Goal: Task Accomplishment & Management: Use online tool/utility

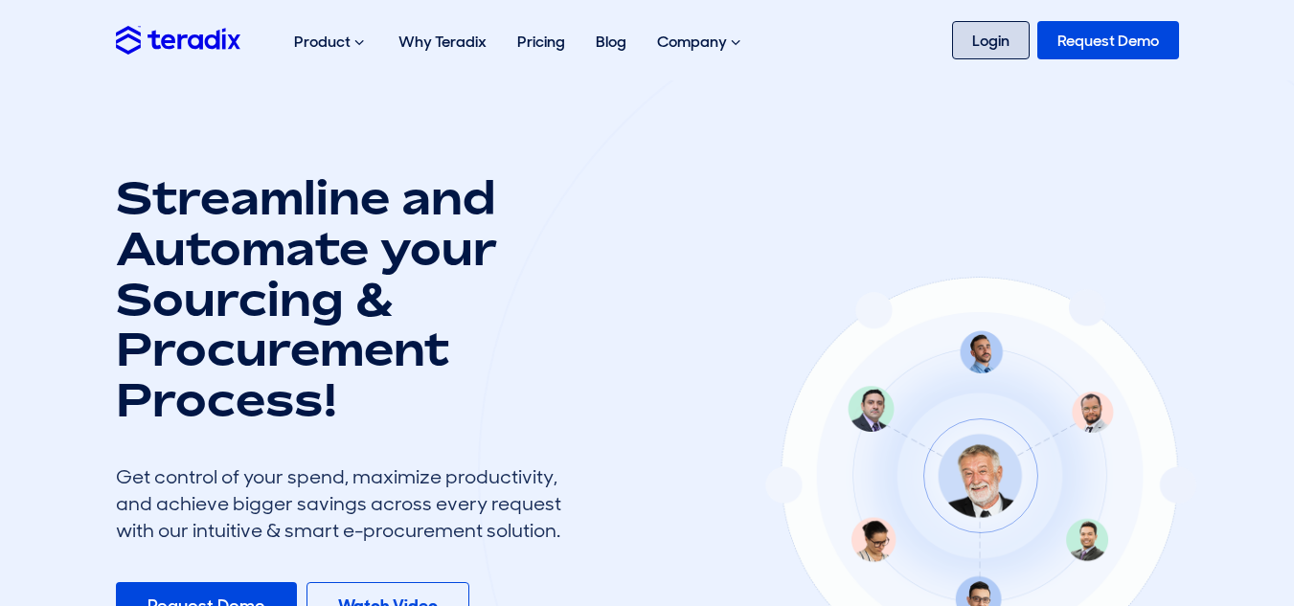
click at [999, 36] on link "Login" at bounding box center [991, 40] width 78 height 38
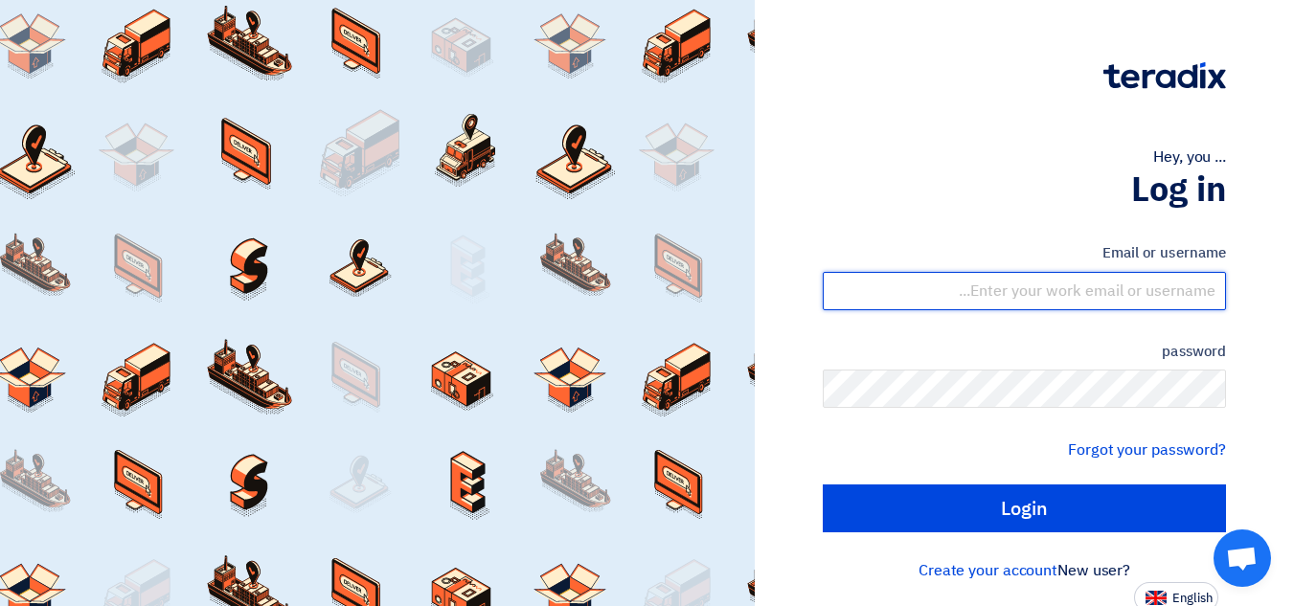
click at [1171, 286] on input "text" at bounding box center [1024, 291] width 403 height 38
type input "ammar@bw-saudi.com"
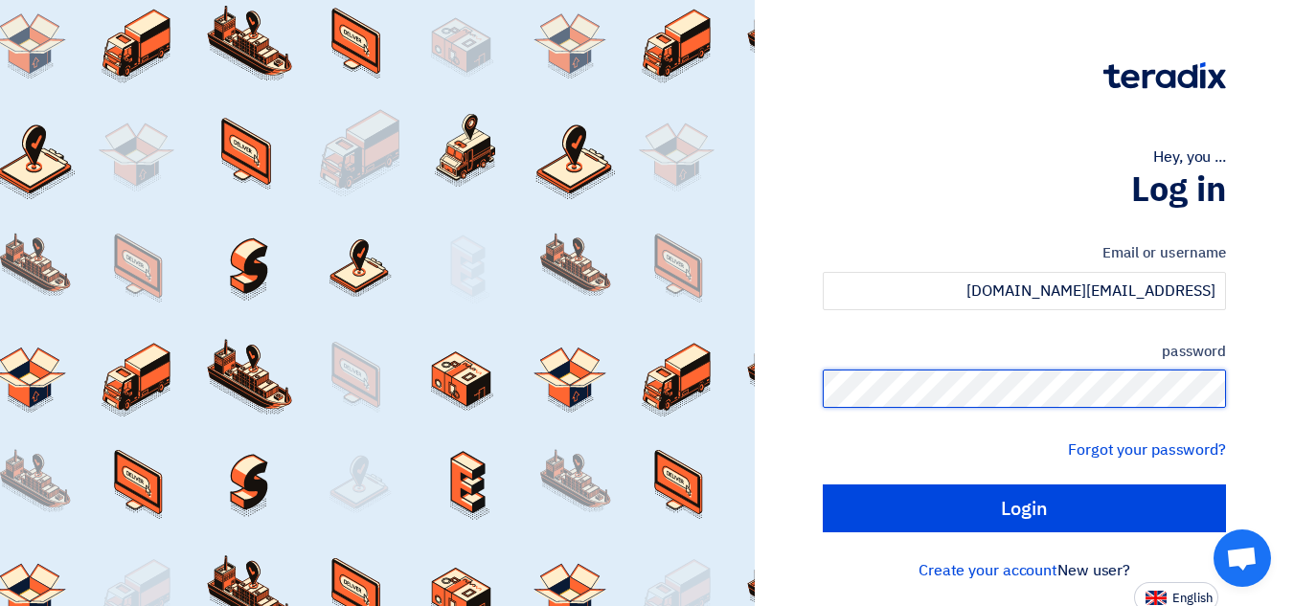
click at [823, 485] on input "Login" at bounding box center [1024, 509] width 403 height 48
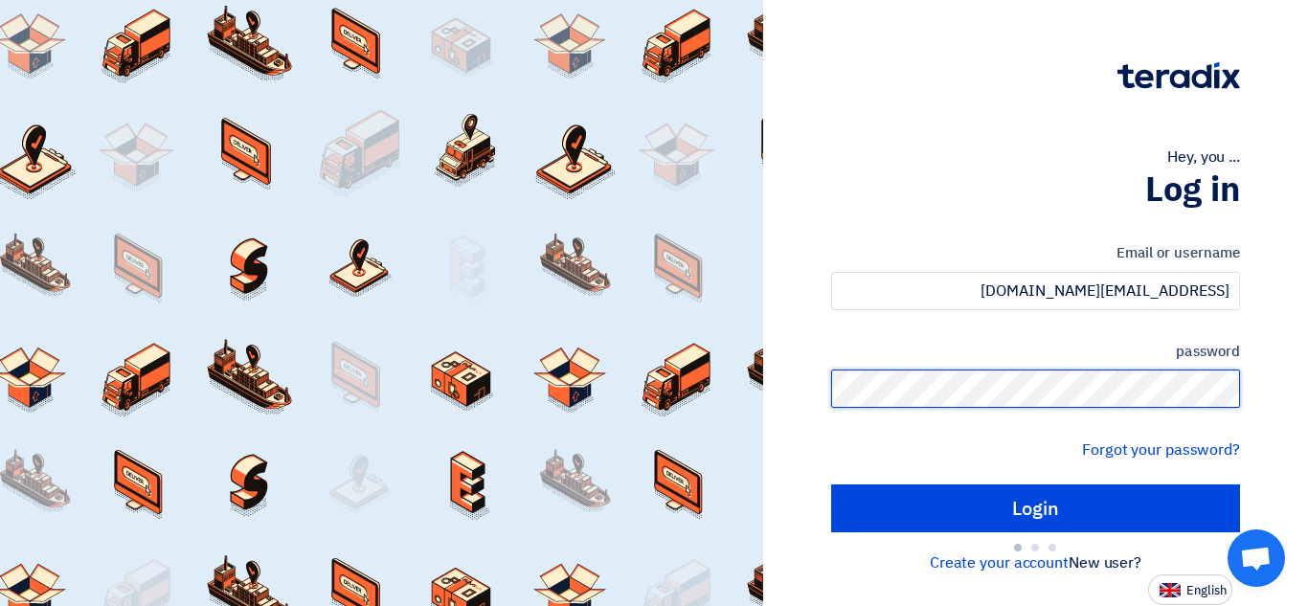
type input "Sign in"
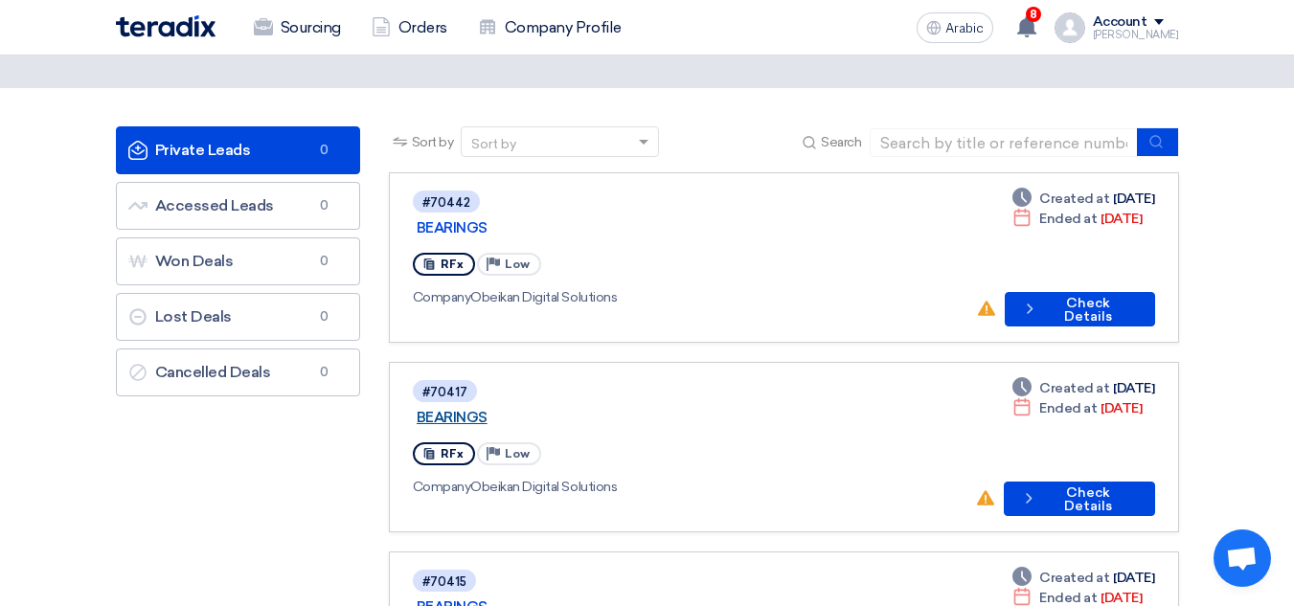
scroll to position [96, 0]
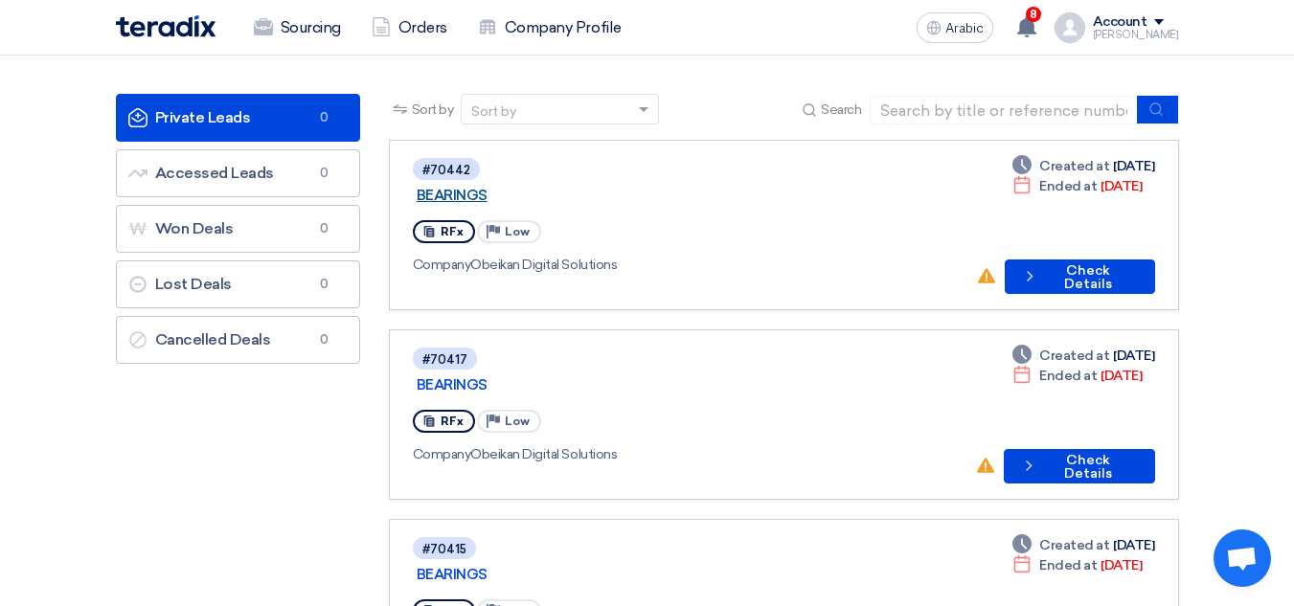
click at [487, 187] on font "BEARINGS" at bounding box center [452, 195] width 71 height 17
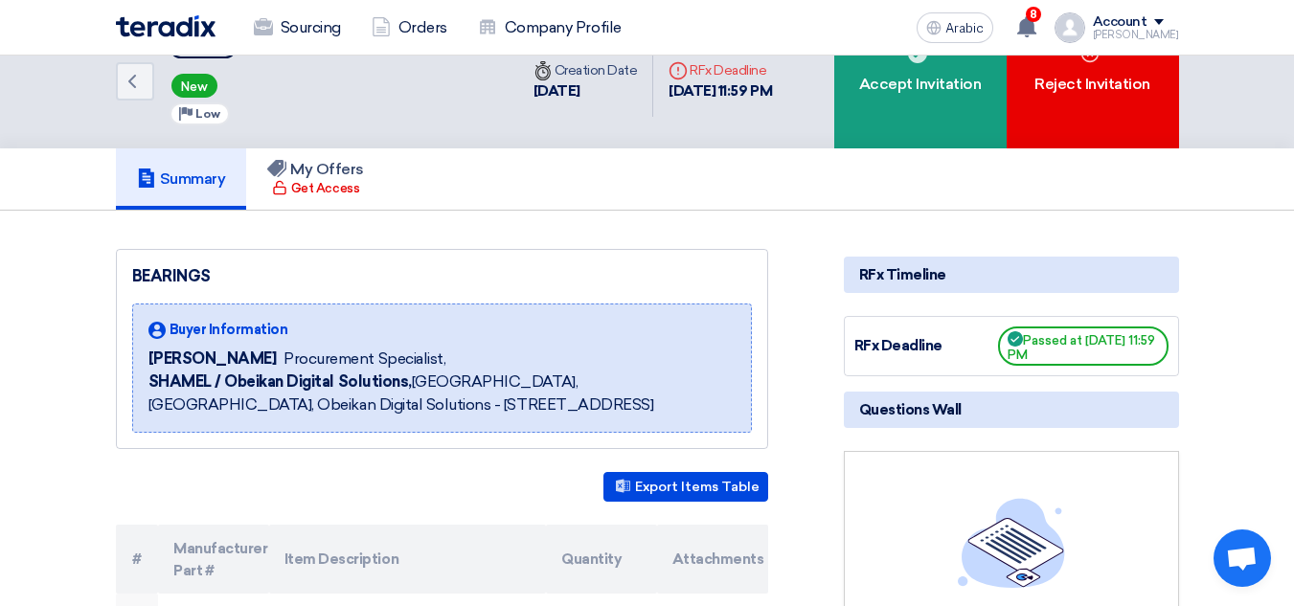
scroll to position [0, 0]
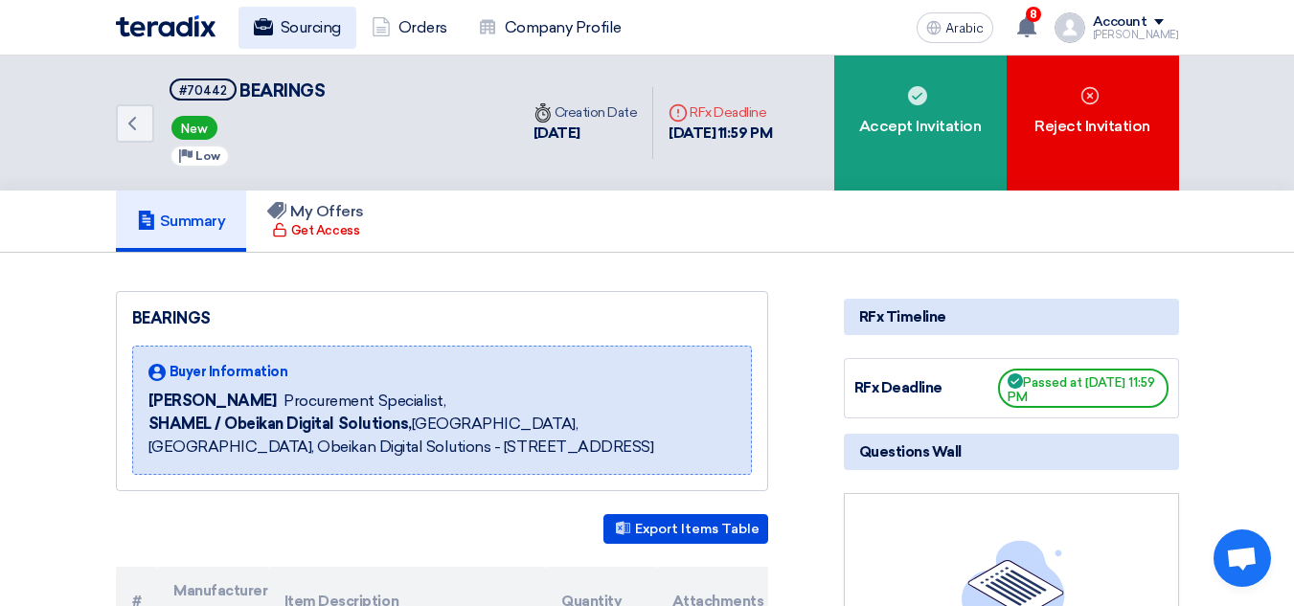
click at [334, 36] on font "Sourcing" at bounding box center [311, 27] width 60 height 23
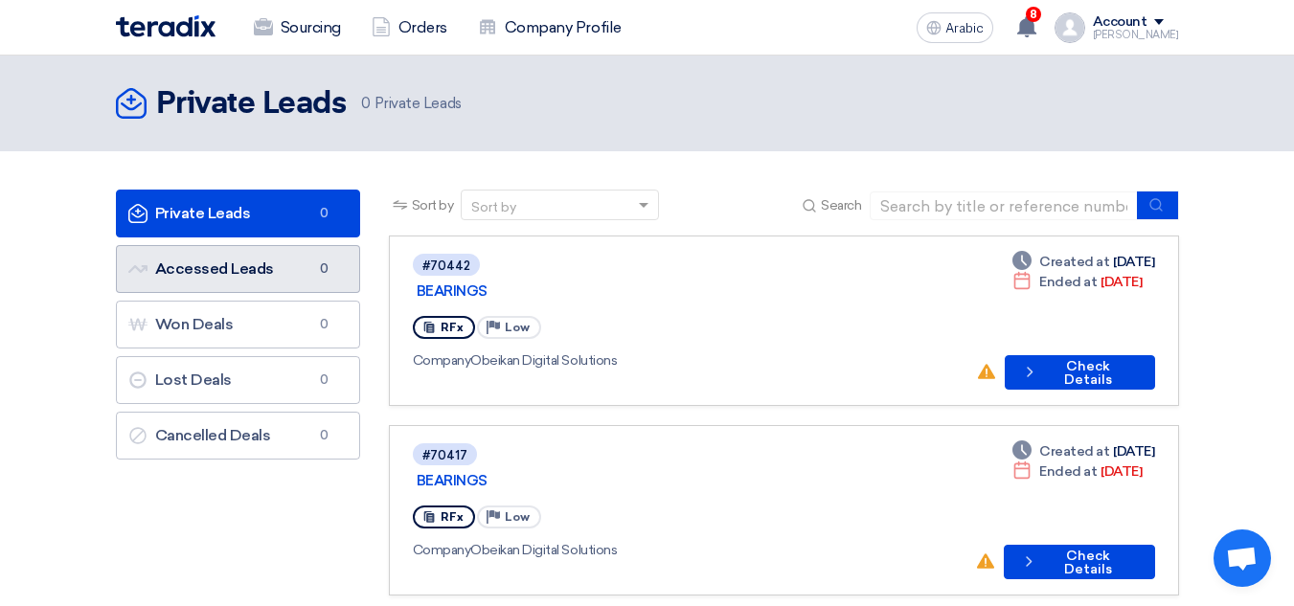
click at [281, 275] on link "Accessed Leads Accessed Leads 0" at bounding box center [238, 269] width 244 height 48
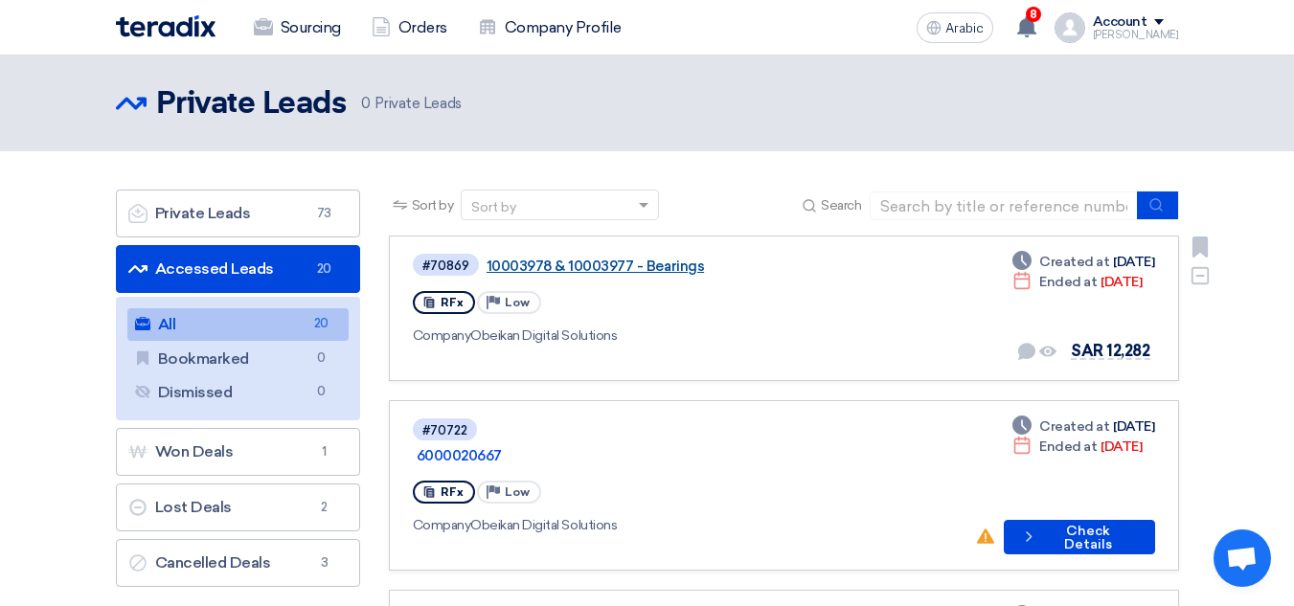
click at [659, 262] on font "10003978 & 10003977 - Bearings" at bounding box center [596, 266] width 218 height 17
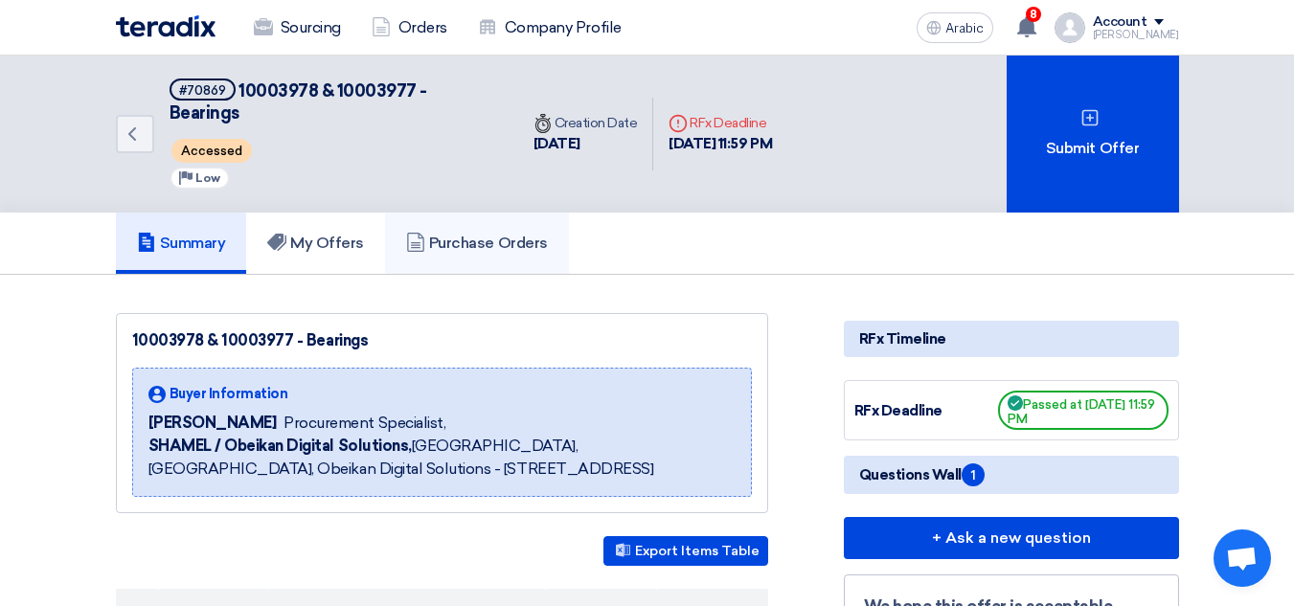
click at [525, 234] on font "Purchase Orders" at bounding box center [488, 243] width 119 height 18
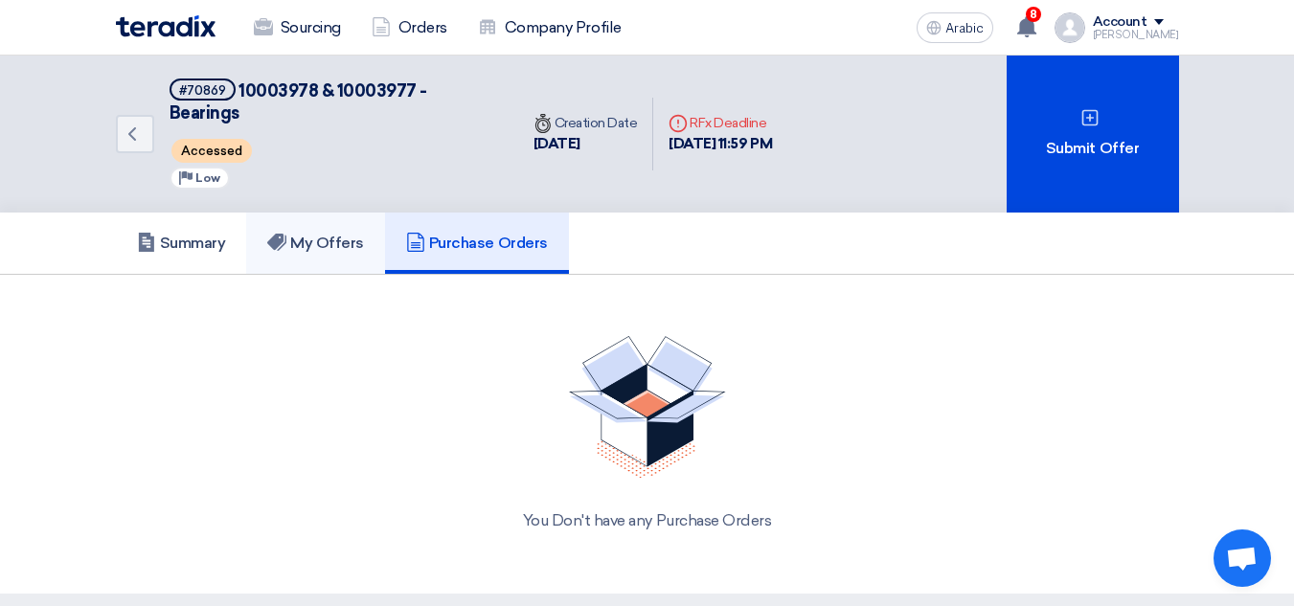
click at [349, 234] on font "My Offers" at bounding box center [327, 243] width 74 height 18
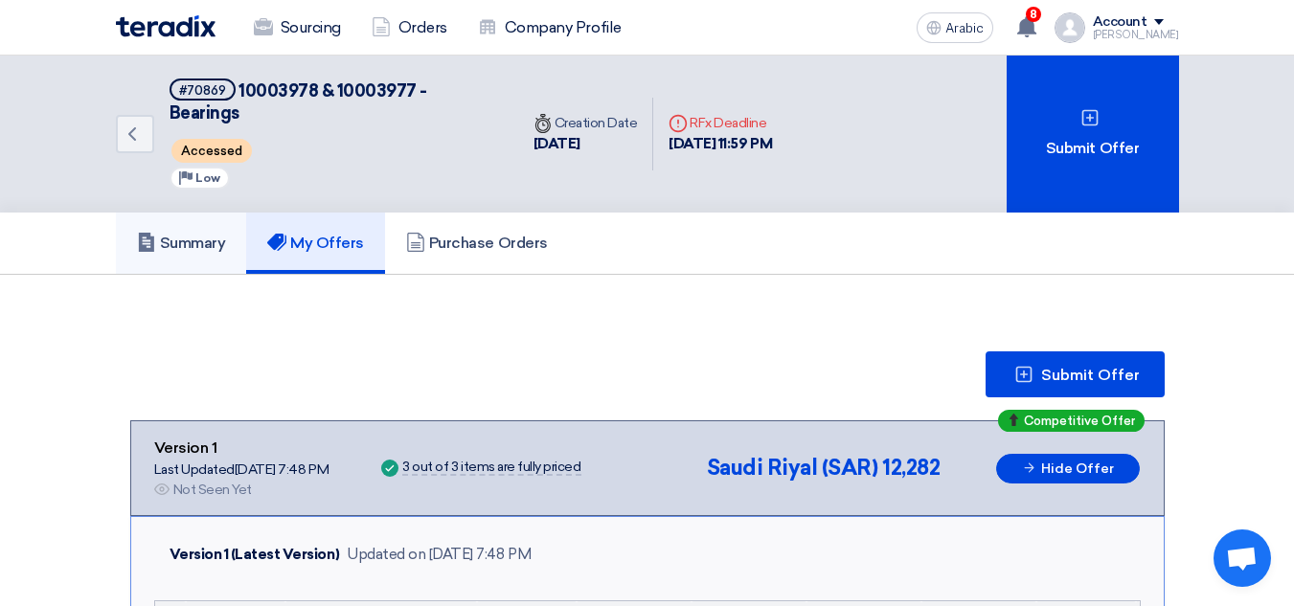
click at [205, 234] on font "Summary" at bounding box center [193, 243] width 66 height 18
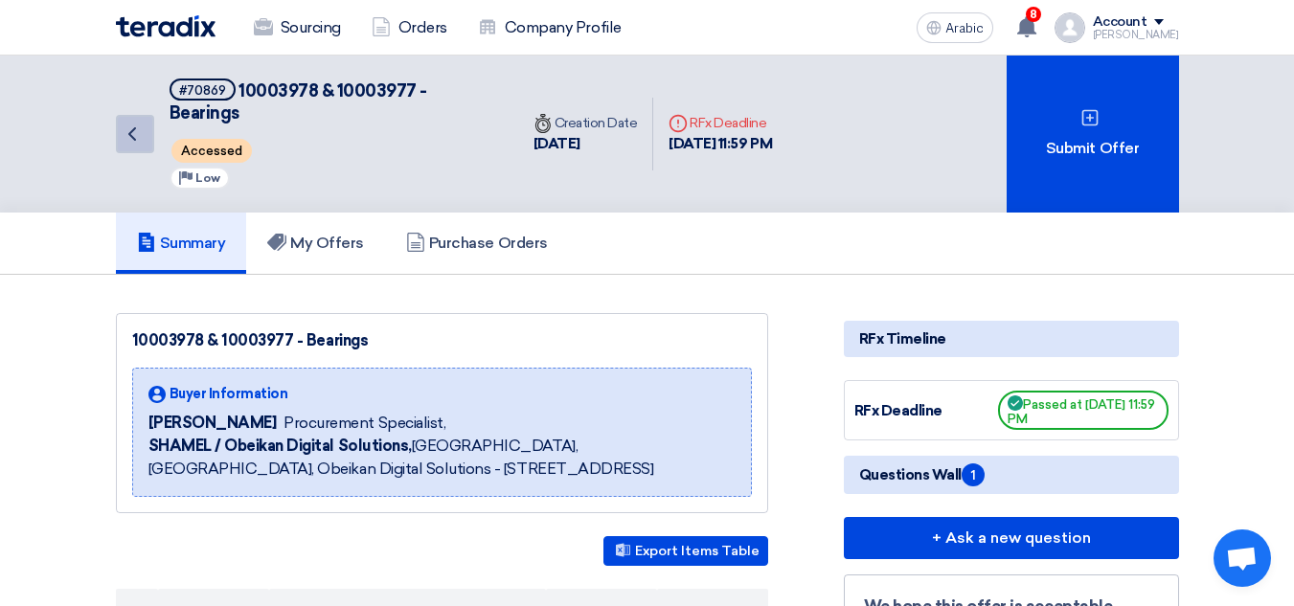
click at [130, 129] on icon "Back" at bounding box center [132, 134] width 23 height 23
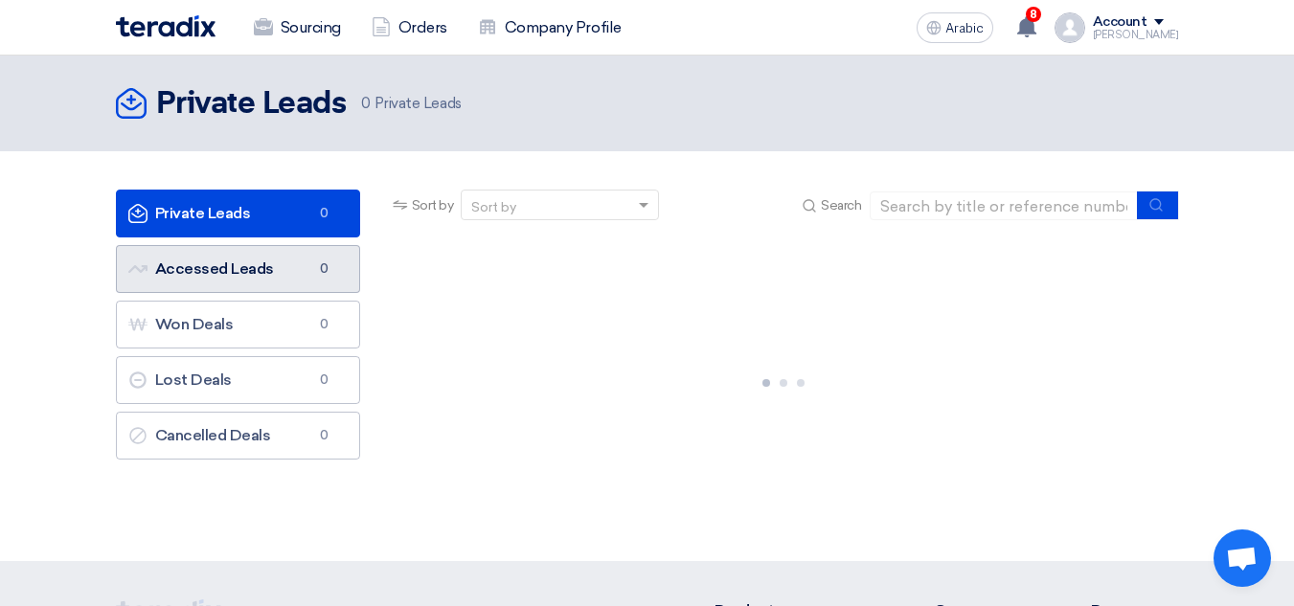
click at [223, 270] on font "Accessed Leads" at bounding box center [214, 269] width 119 height 18
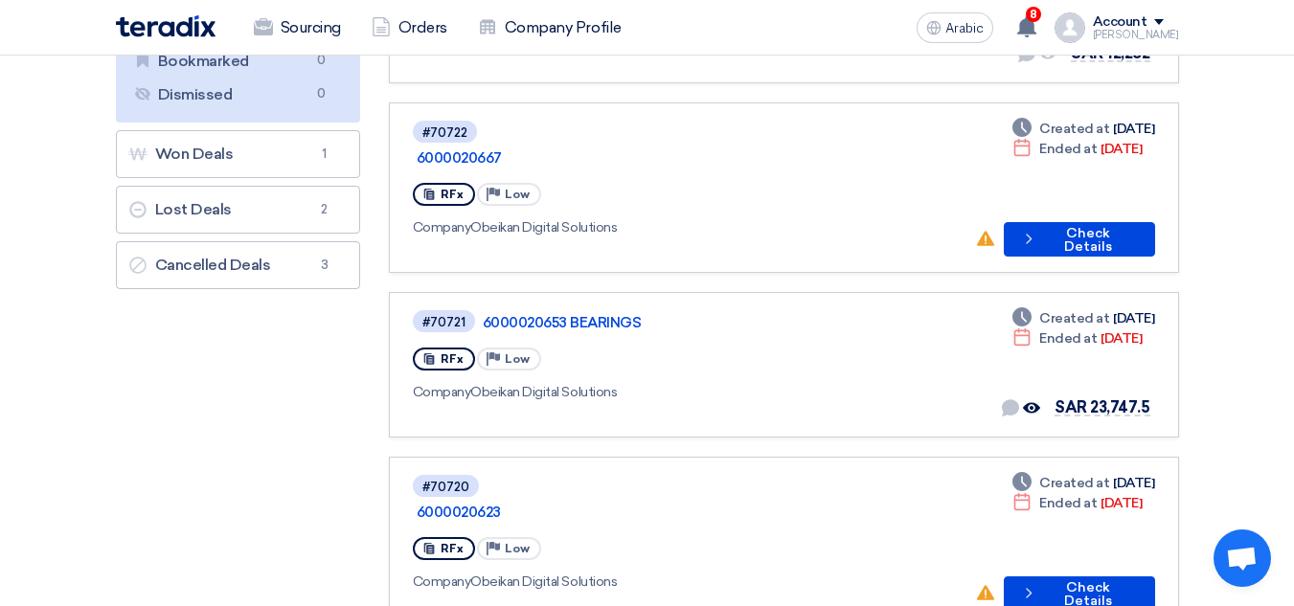
scroll to position [383, 0]
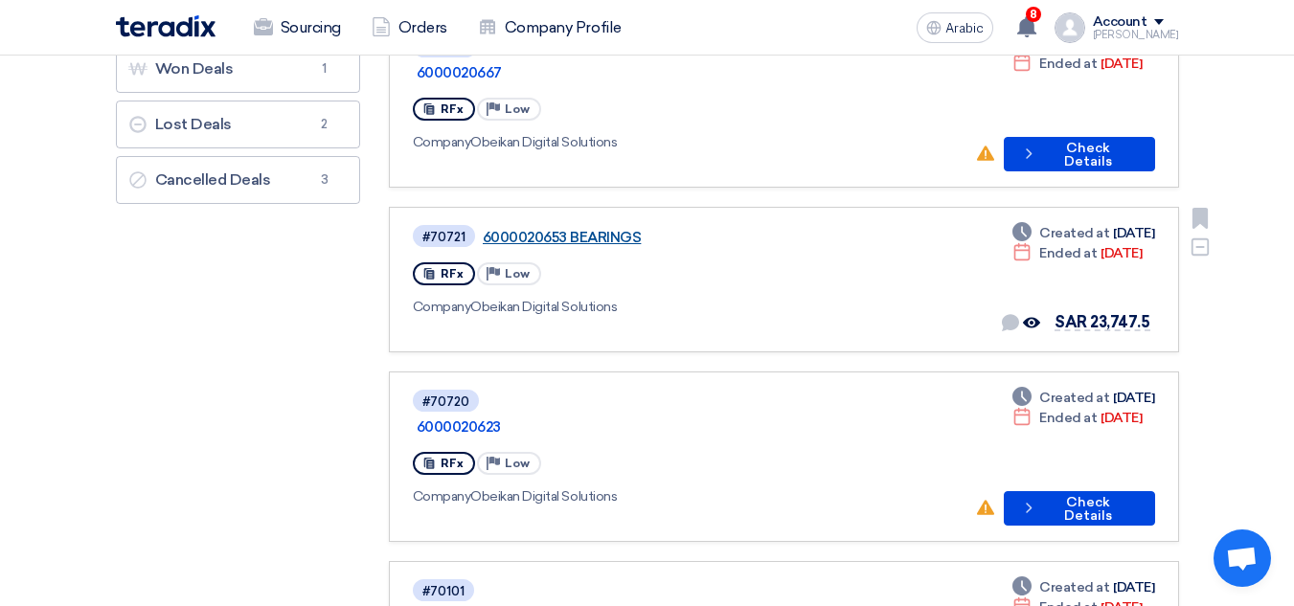
click at [607, 229] on font "6000020653 BEARINGS" at bounding box center [562, 237] width 159 height 17
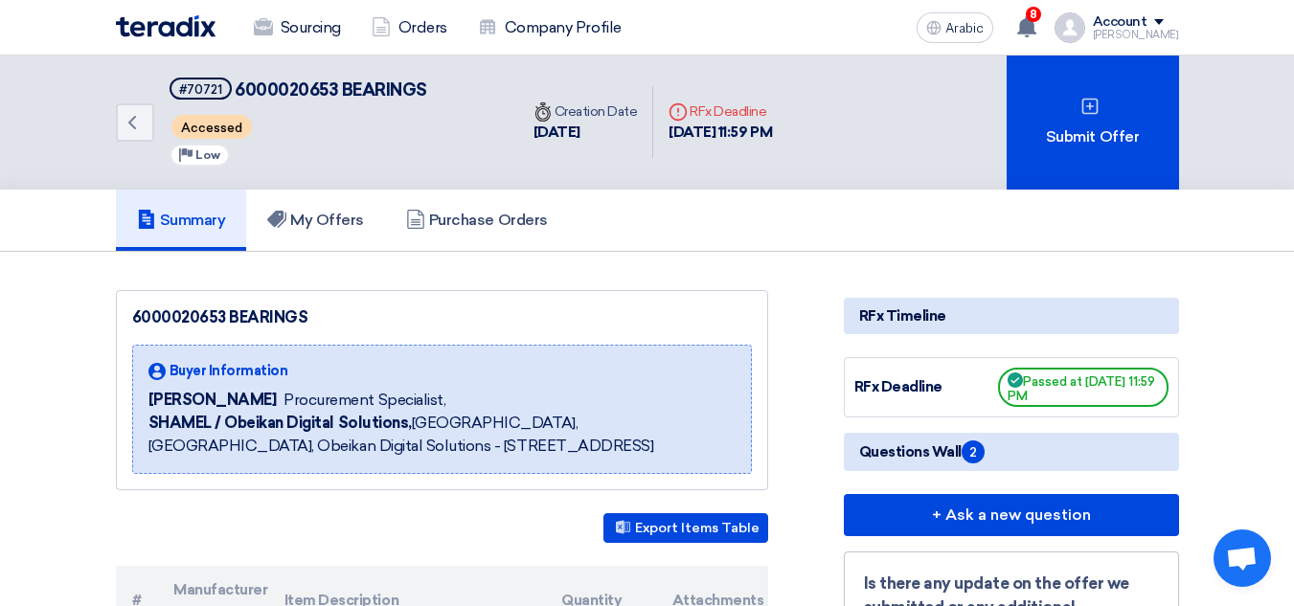
scroll to position [0, 0]
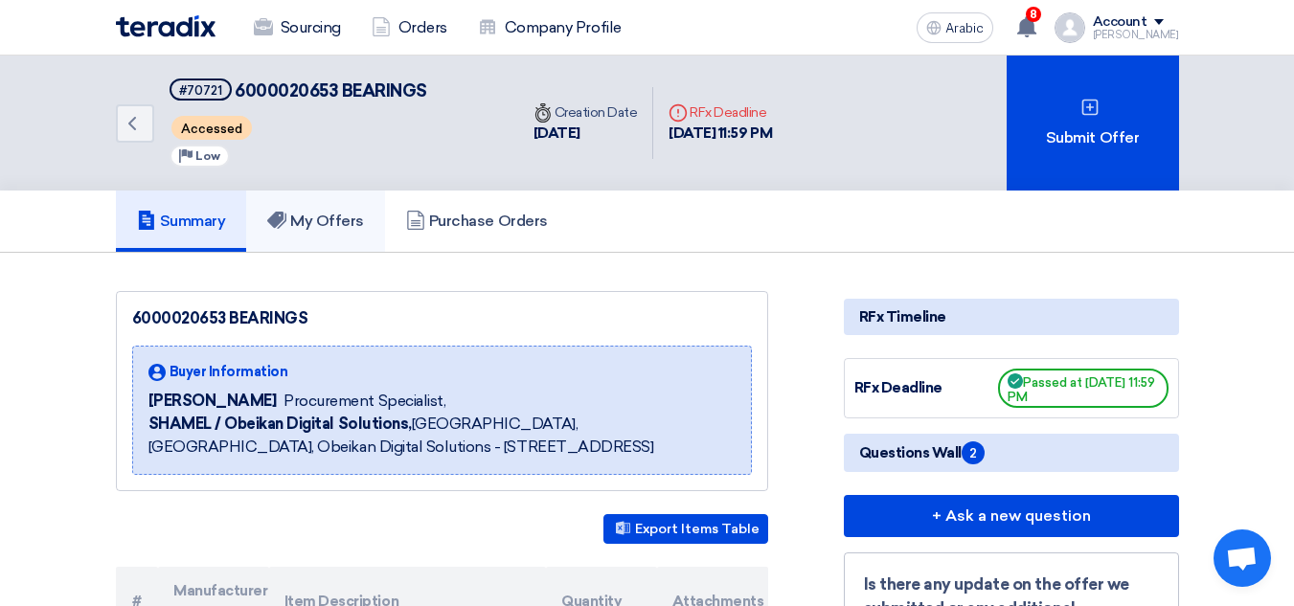
click at [345, 214] on font "My Offers" at bounding box center [327, 221] width 74 height 18
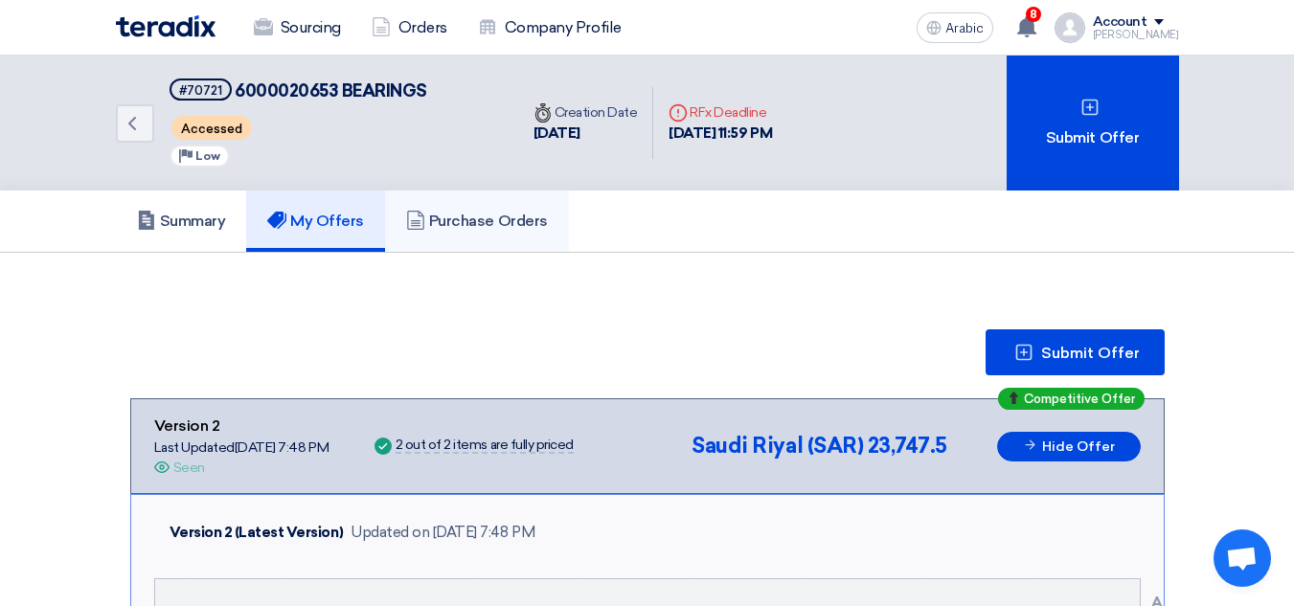
click at [510, 222] on font "Purchase Orders" at bounding box center [488, 221] width 119 height 18
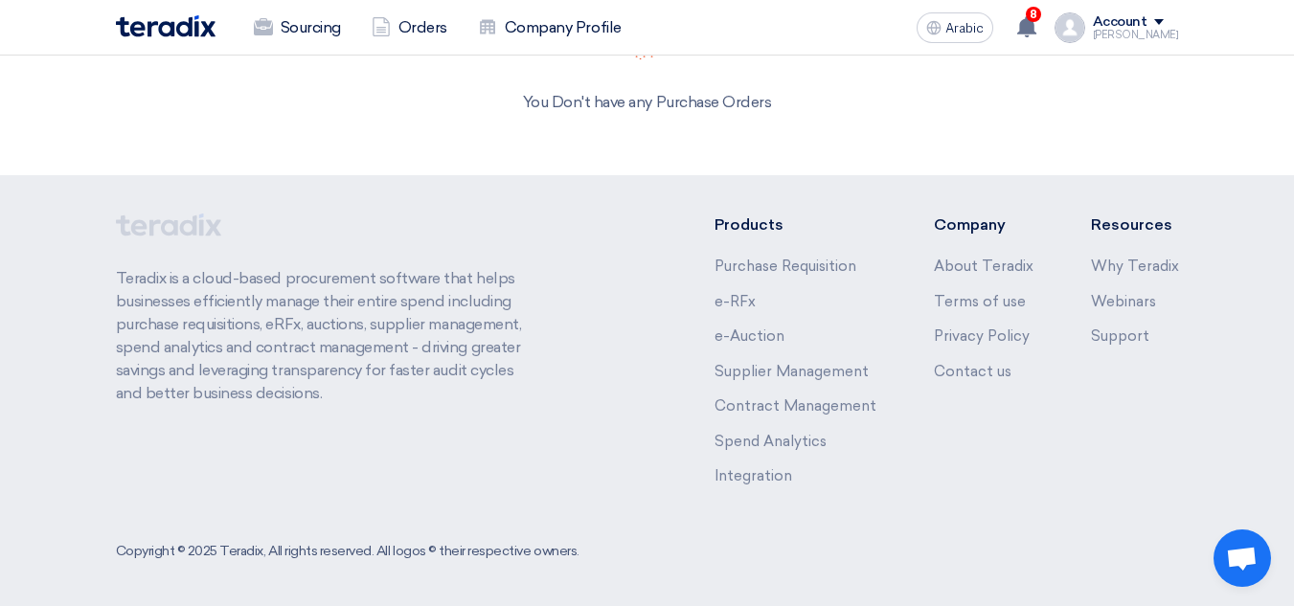
scroll to position [399, 0]
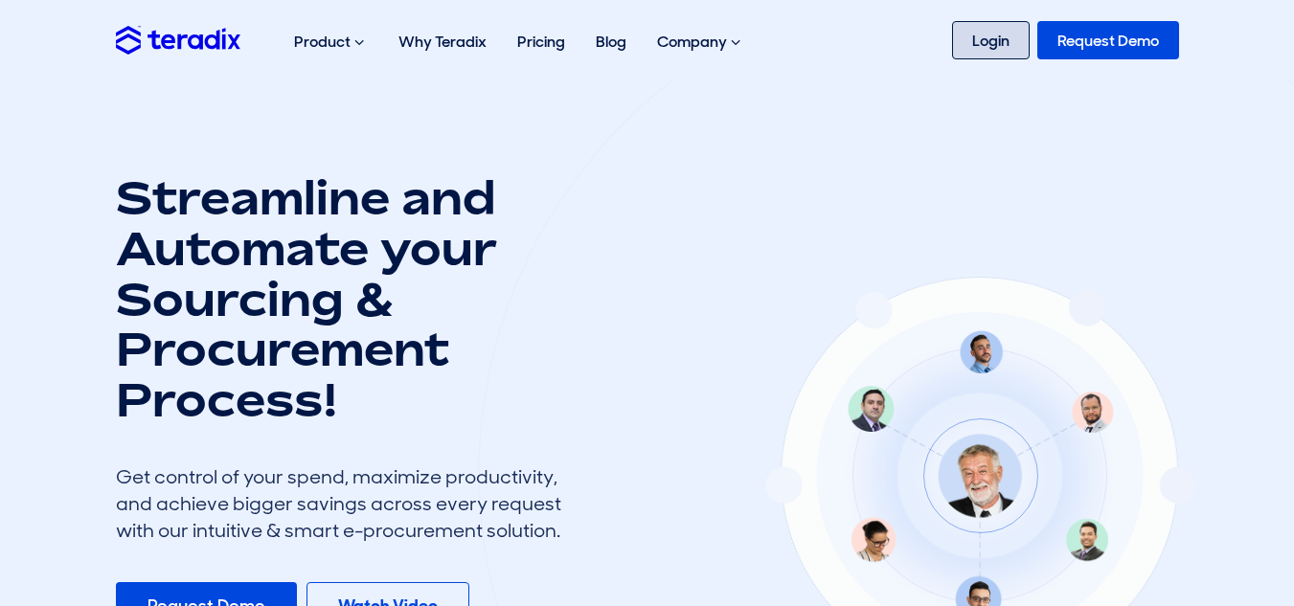
click at [992, 51] on link "Login" at bounding box center [991, 40] width 78 height 38
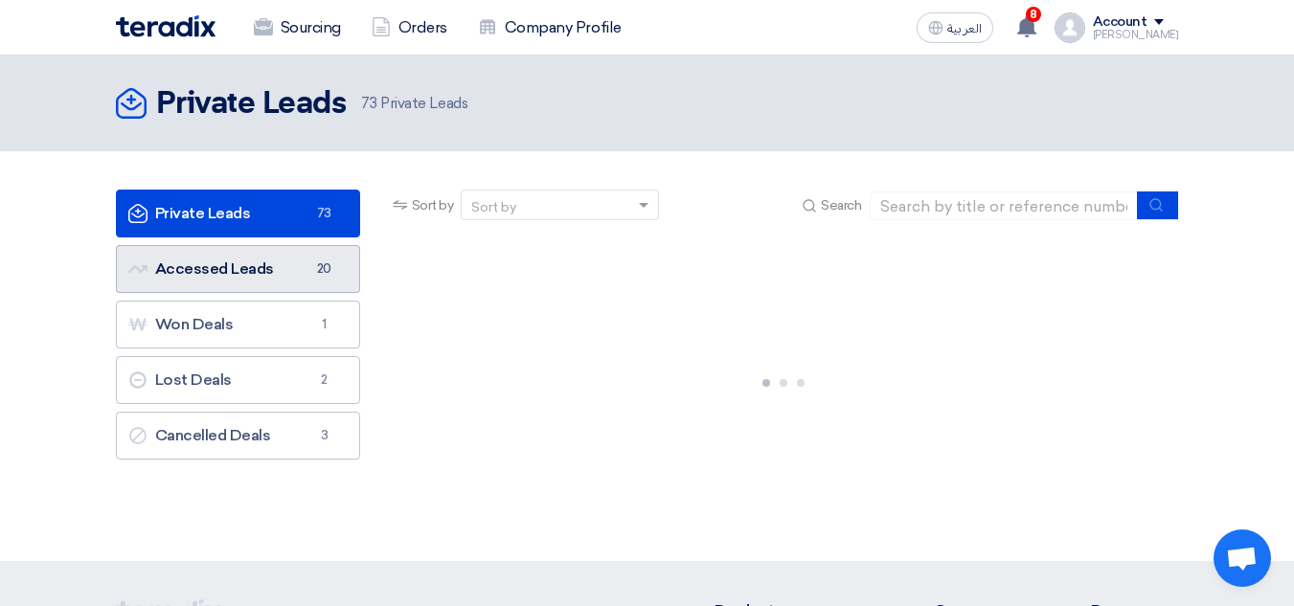
click at [229, 275] on link "Accessed Leads Accessed Leads 20" at bounding box center [238, 269] width 244 height 48
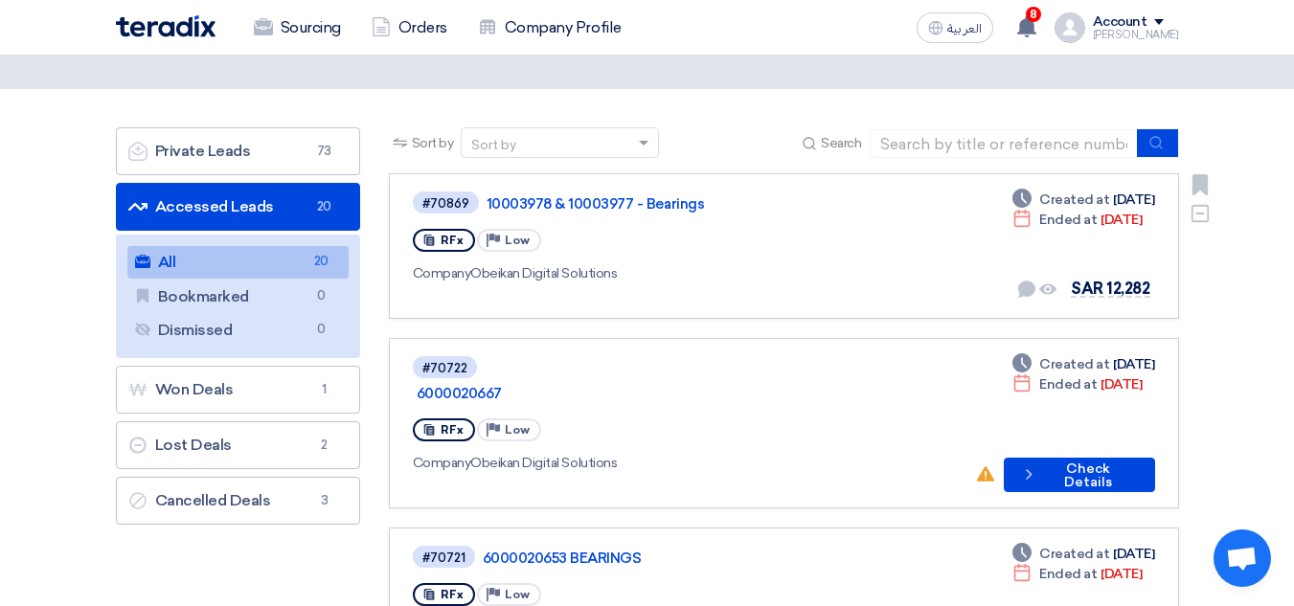
scroll to position [96, 0]
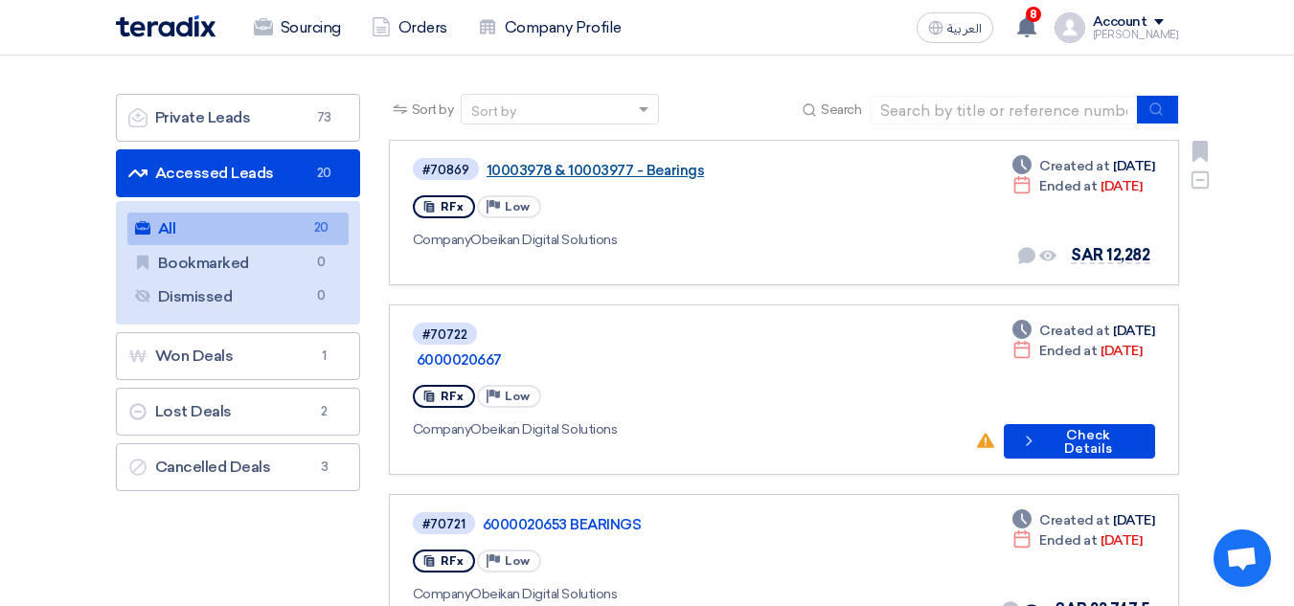
click at [656, 170] on link "10003978 & 10003977 - Bearings" at bounding box center [726, 170] width 479 height 17
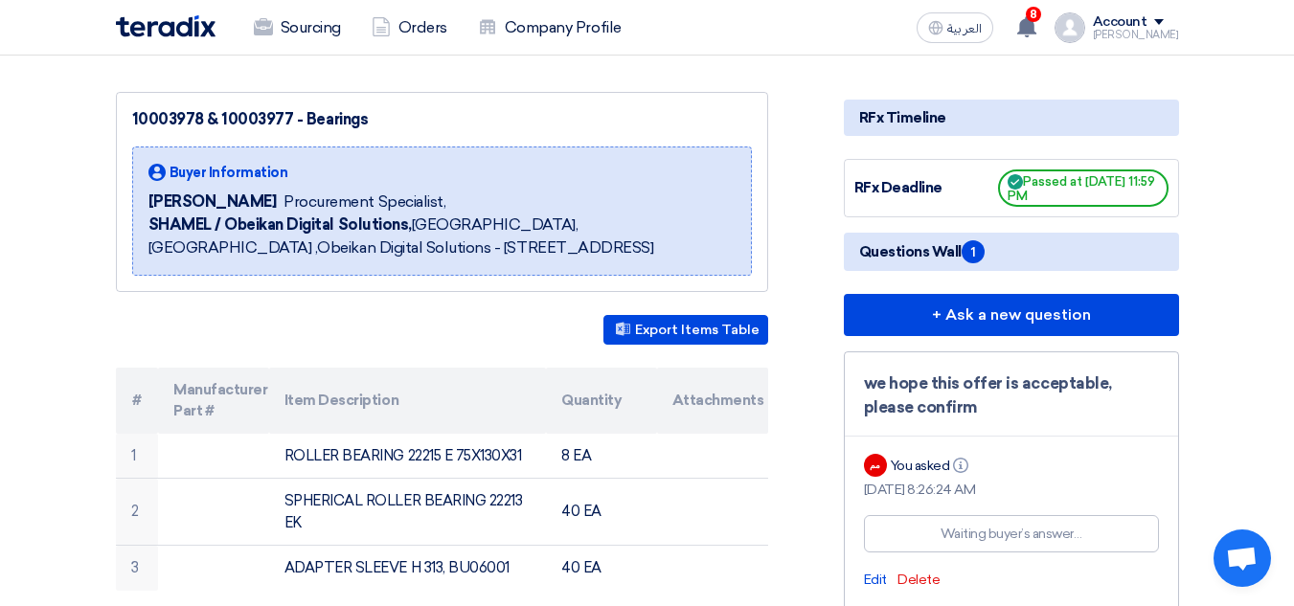
scroll to position [96, 0]
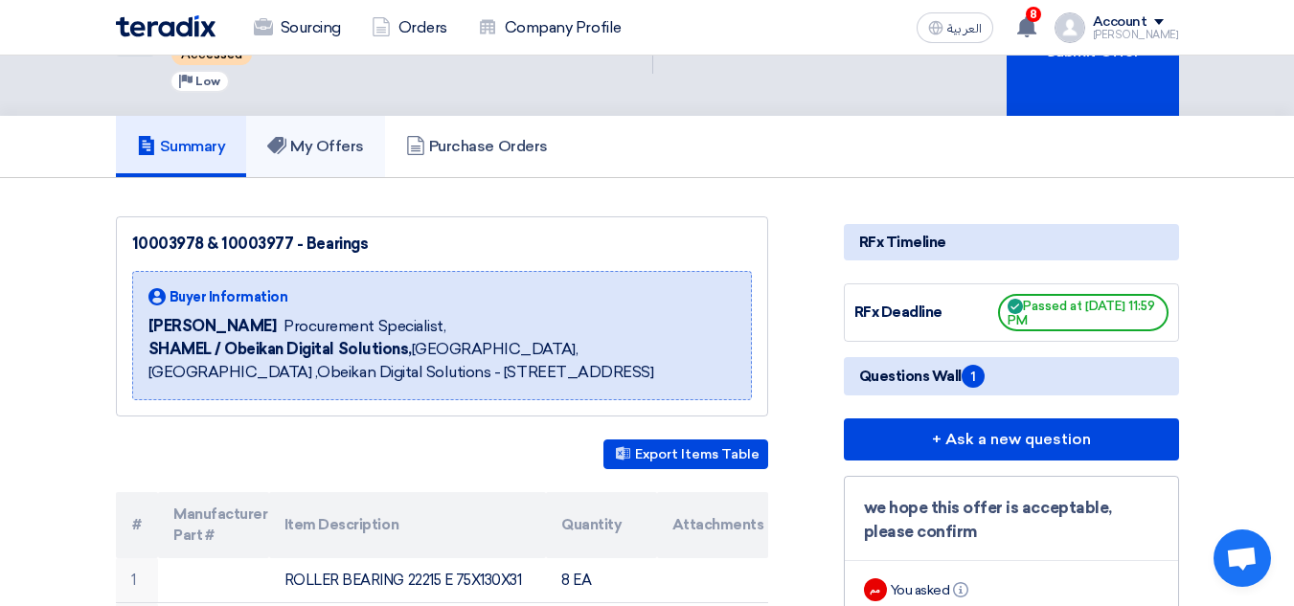
click at [342, 137] on h5 "My Offers" at bounding box center [315, 146] width 97 height 19
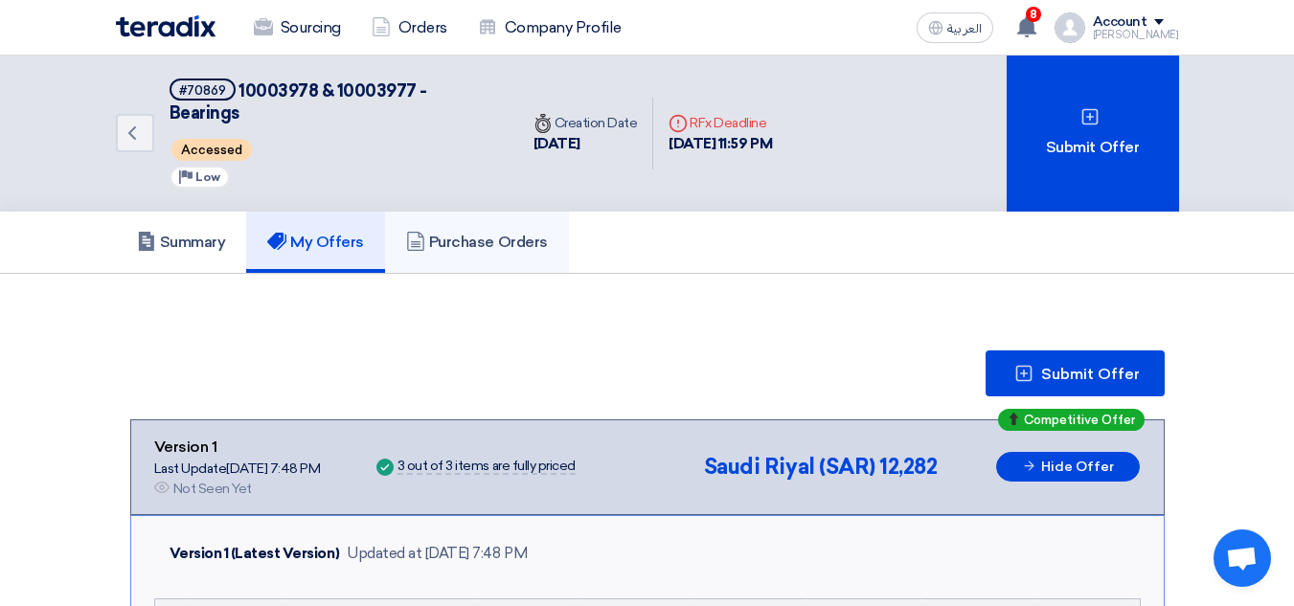
click at [511, 233] on h5 "Purchase Orders" at bounding box center [477, 242] width 142 height 19
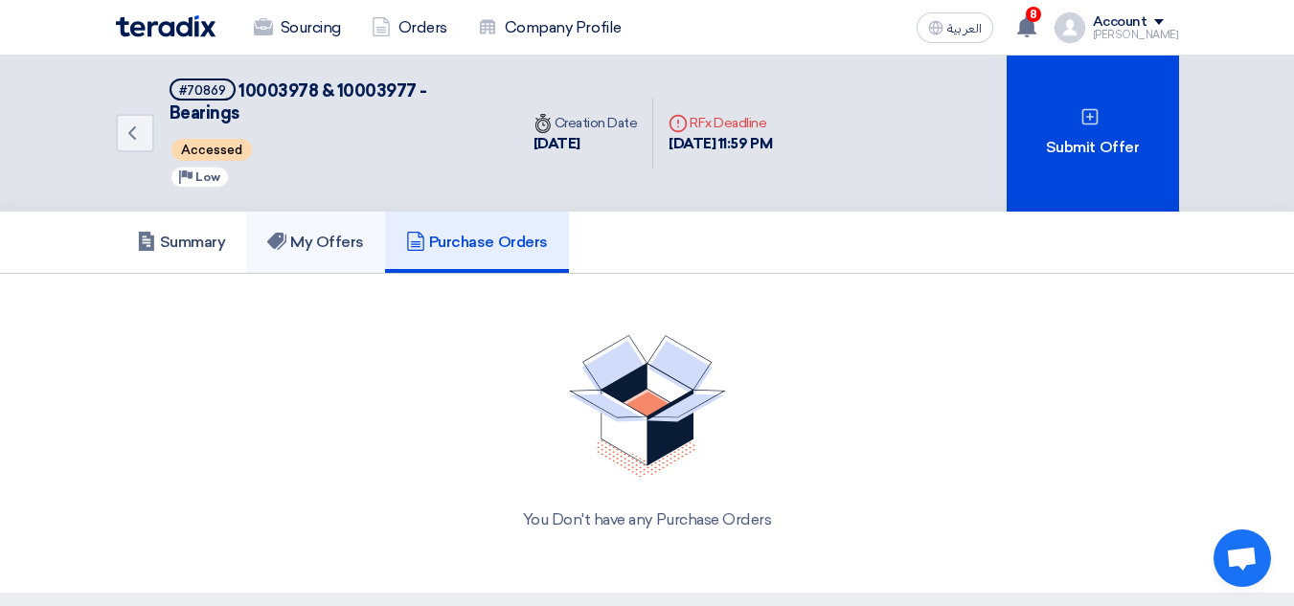
click at [328, 233] on h5 "My Offers" at bounding box center [315, 242] width 97 height 19
